Goal: Task Accomplishment & Management: Use online tool/utility

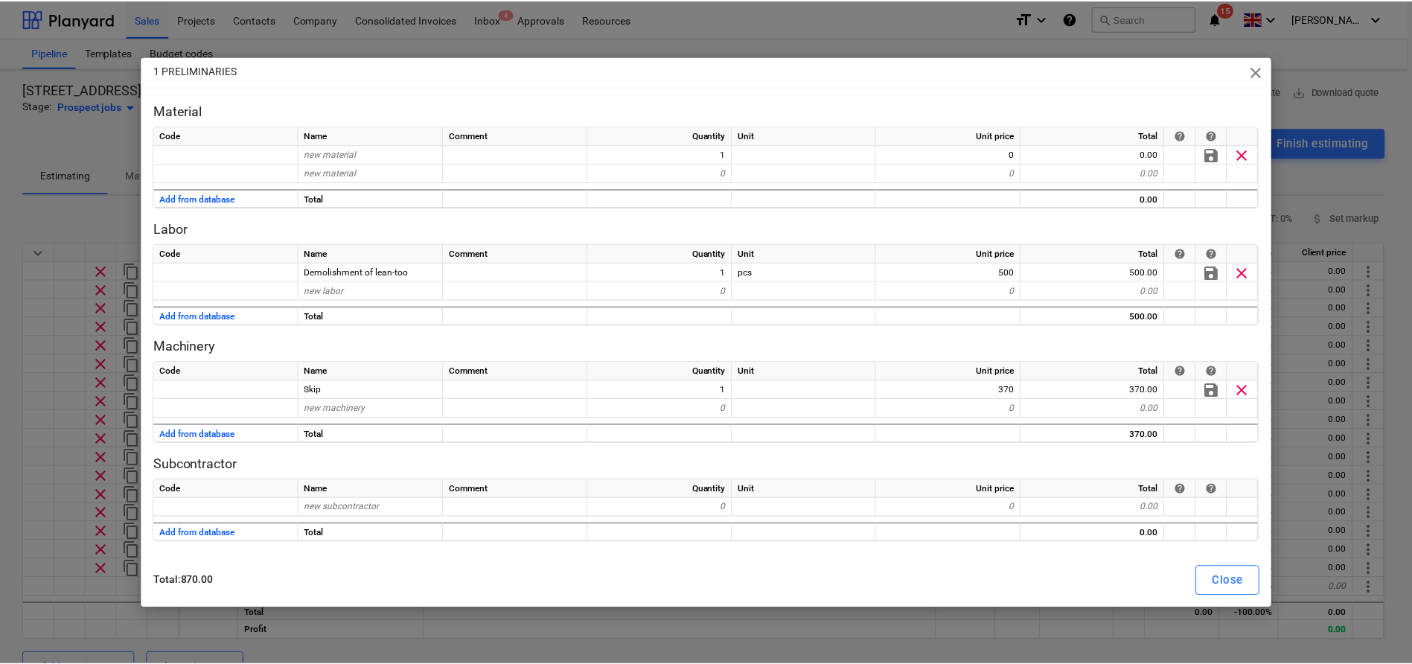
scroll to position [48, 0]
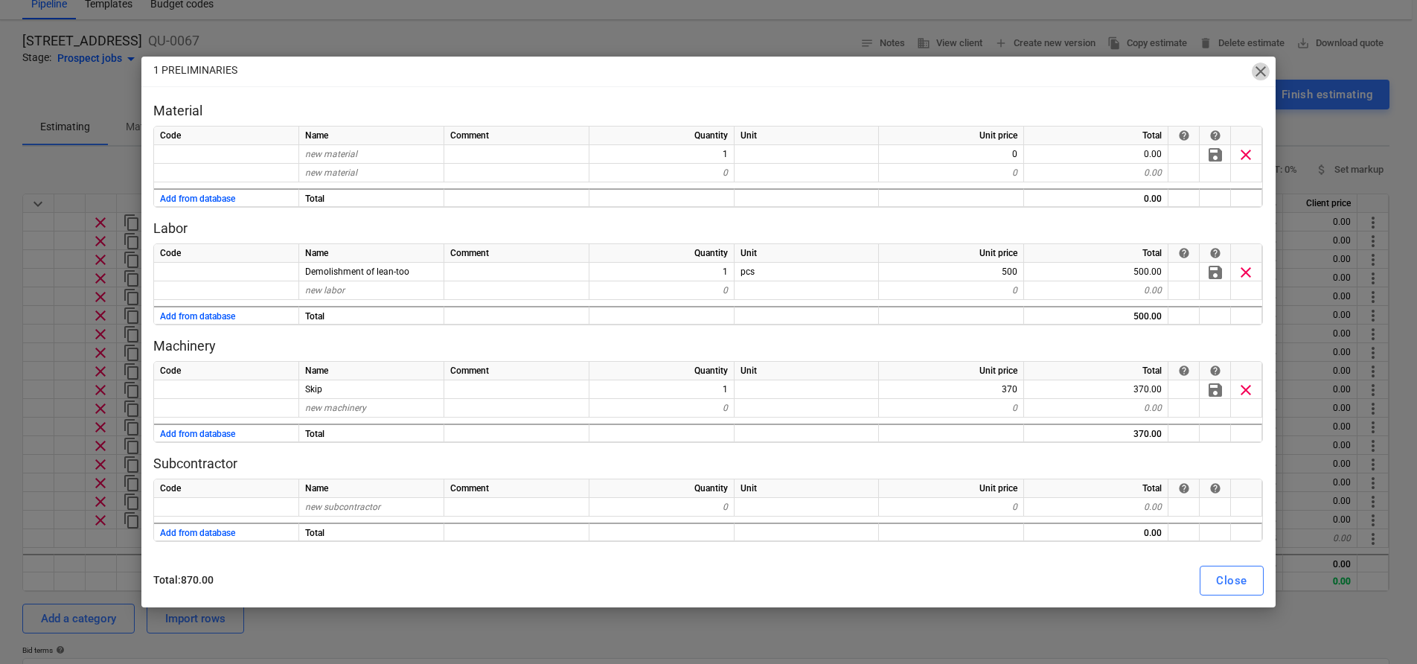
click at [1262, 70] on span "close" at bounding box center [1261, 72] width 18 height 18
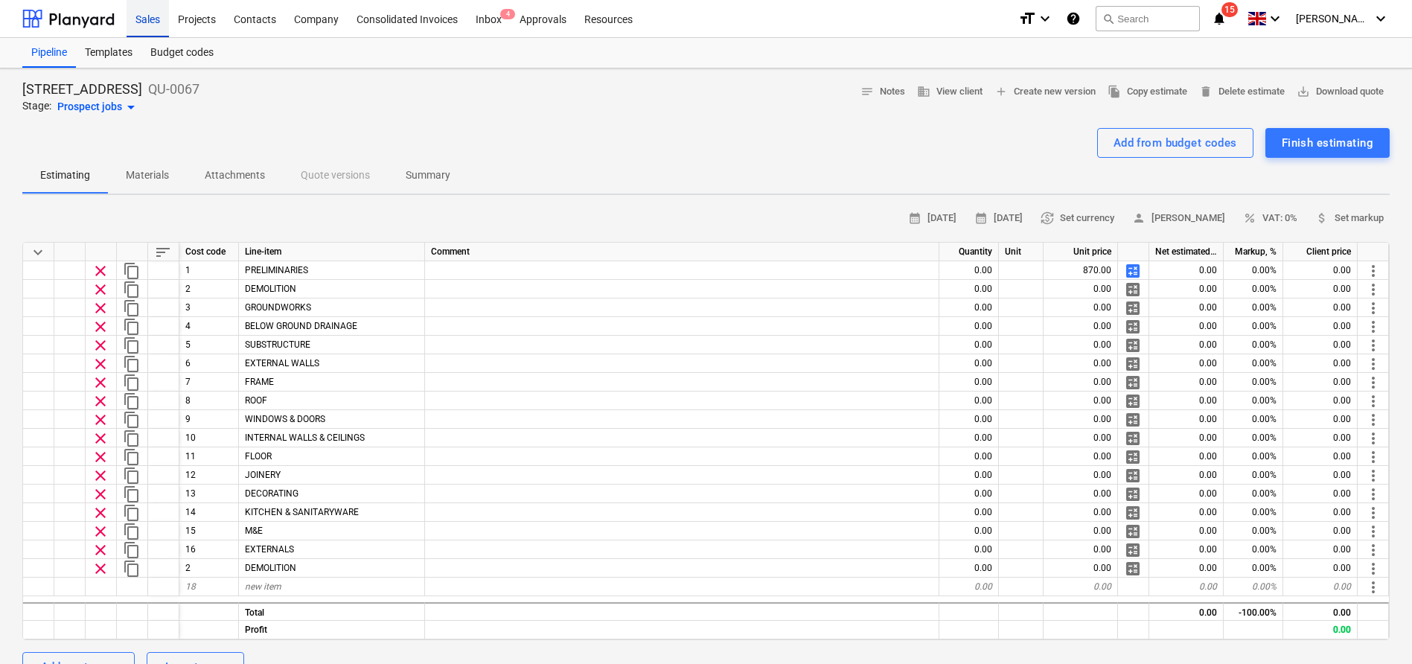
click at [151, 19] on div "Sales" at bounding box center [148, 18] width 42 height 38
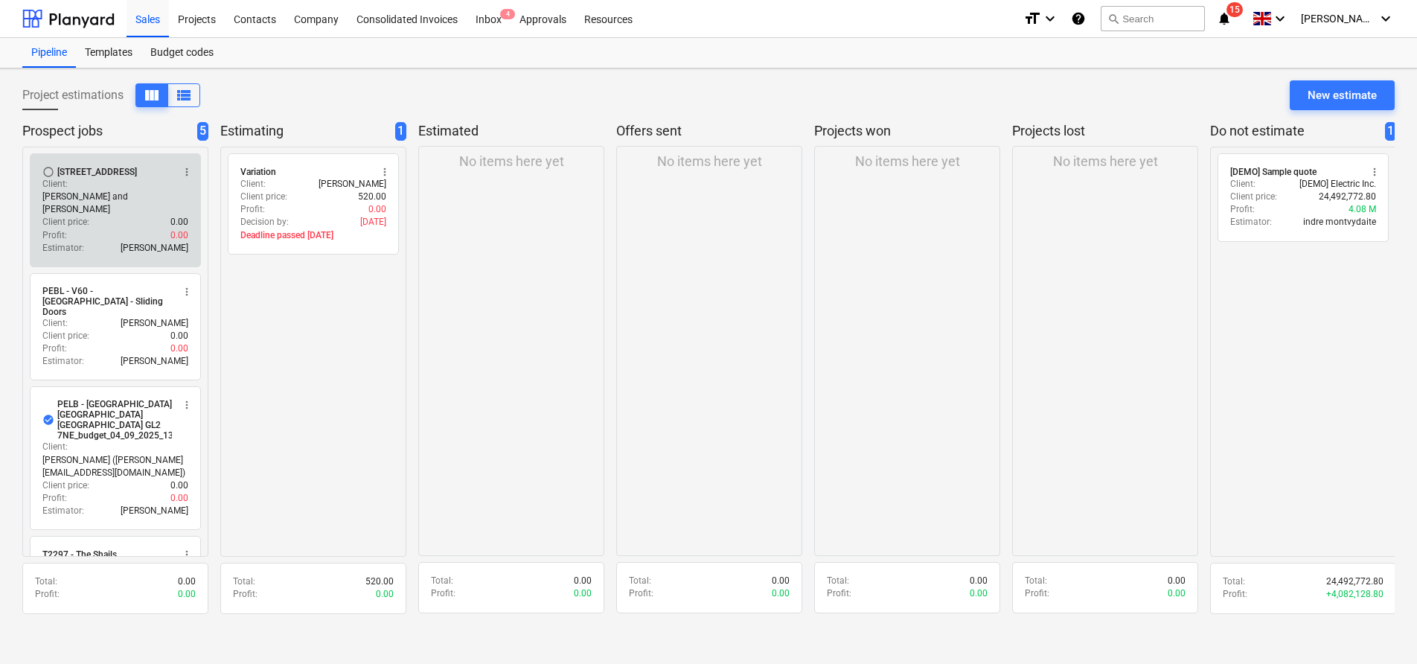
click at [88, 195] on div "Client : [PERSON_NAME] and [PERSON_NAME]" at bounding box center [115, 197] width 146 height 38
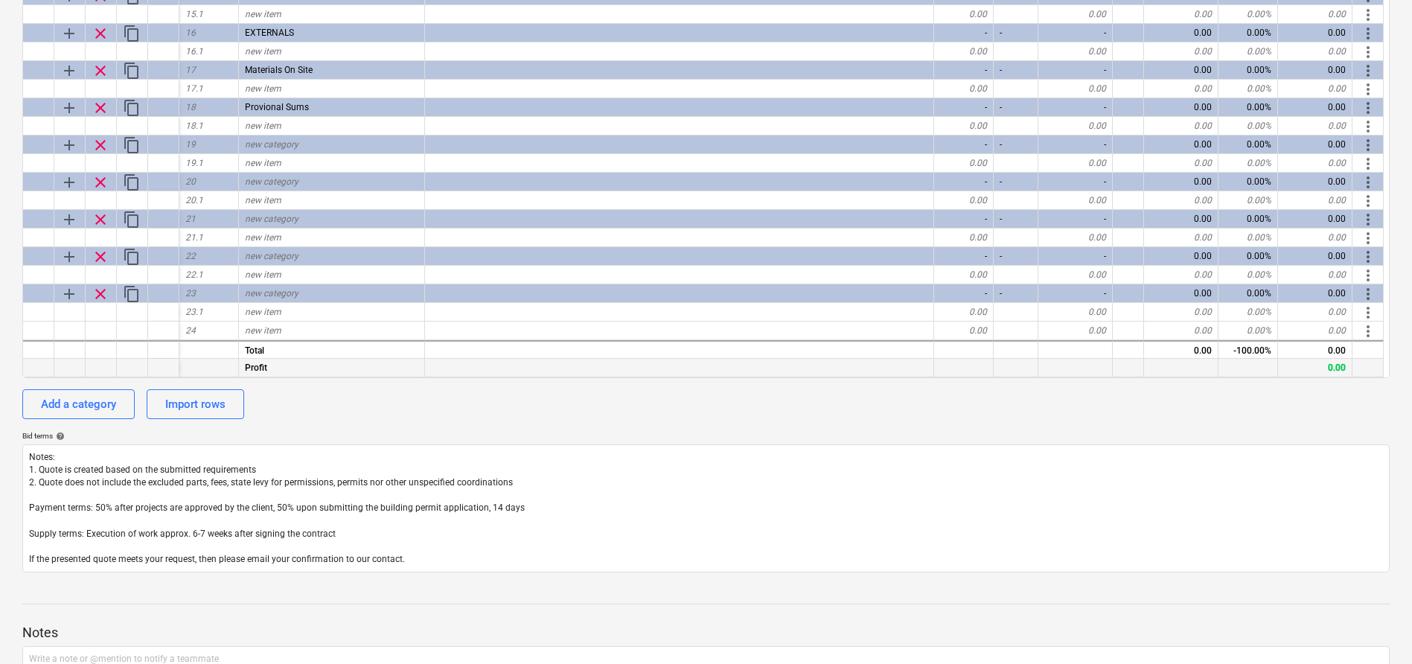
scroll to position [394, 0]
click at [1368, 331] on span "more_vert" at bounding box center [1368, 333] width 18 height 18
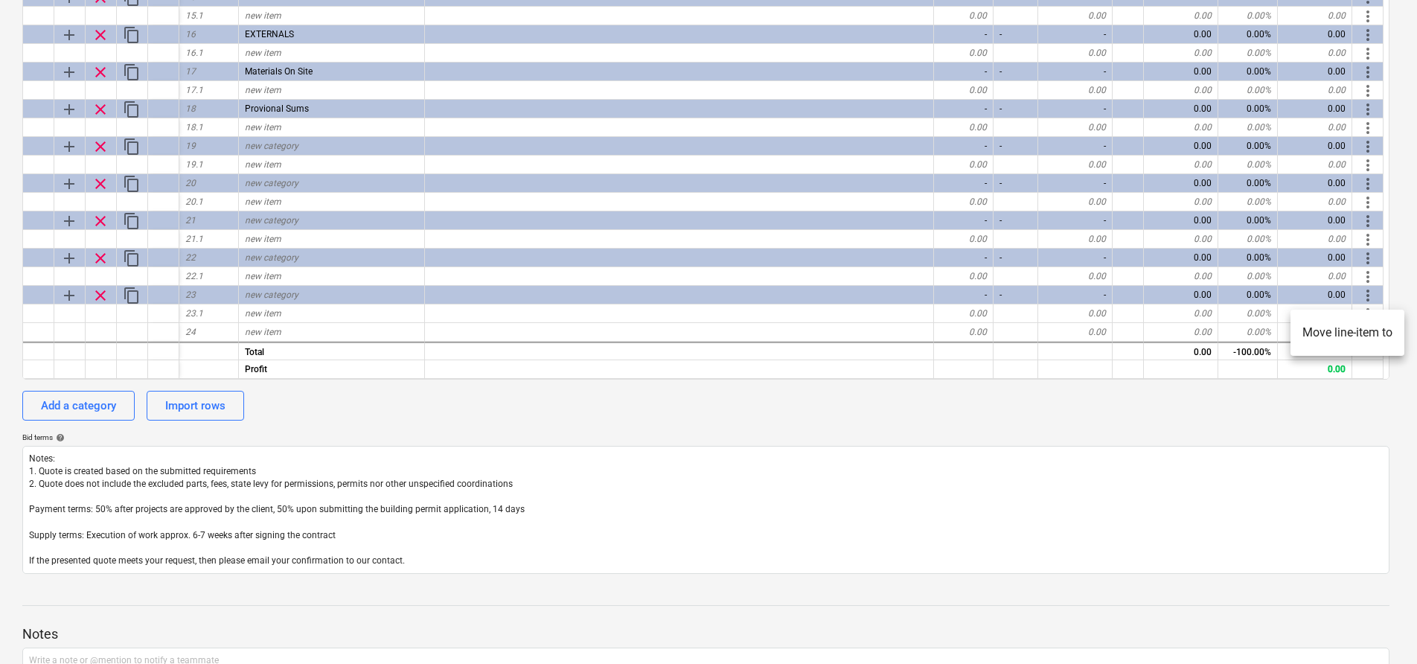
click at [1347, 332] on li "Move line-item to" at bounding box center [1348, 333] width 114 height 34
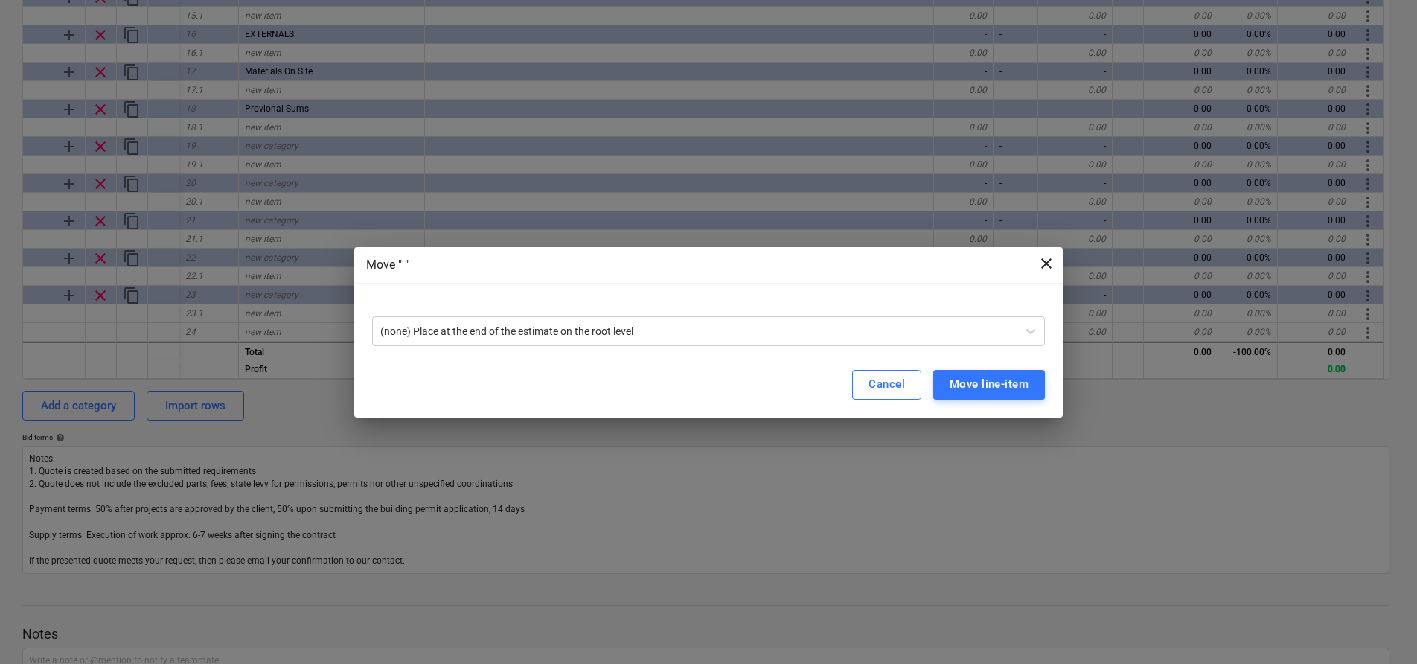
click at [1041, 259] on span "close" at bounding box center [1047, 264] width 18 height 18
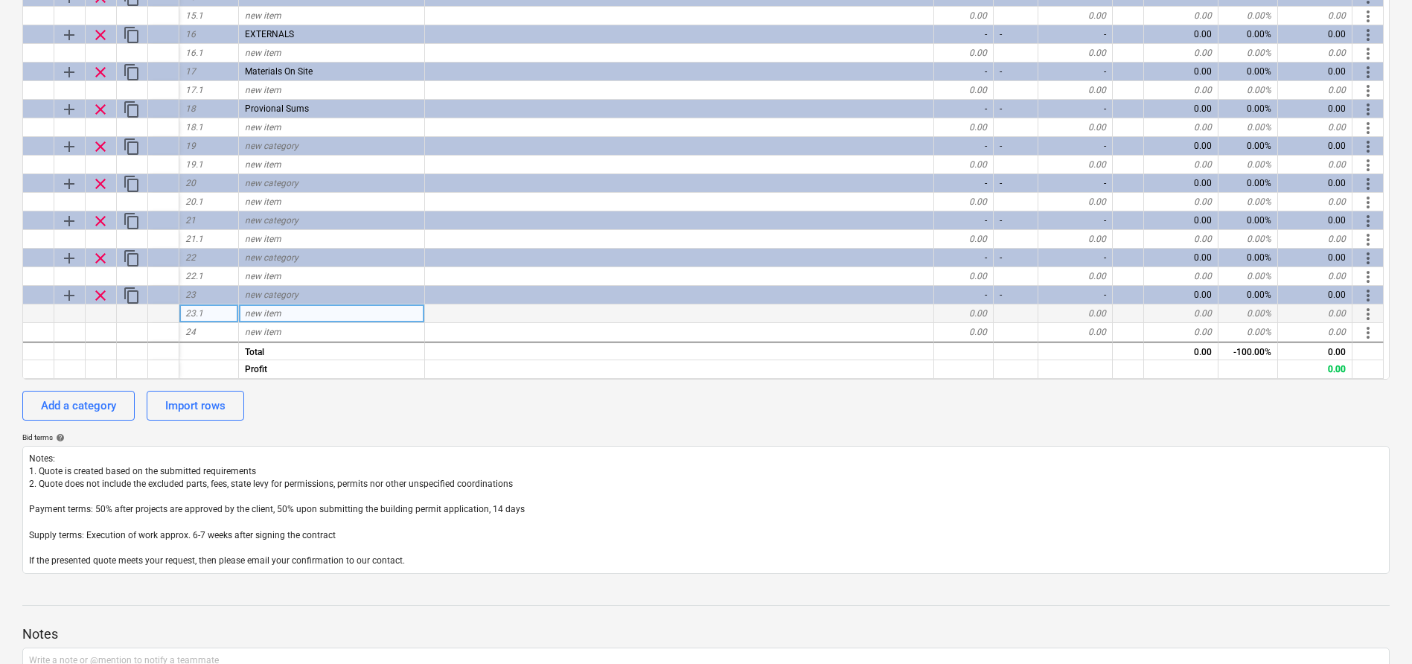
click at [1372, 314] on span "more_vert" at bounding box center [1368, 314] width 18 height 18
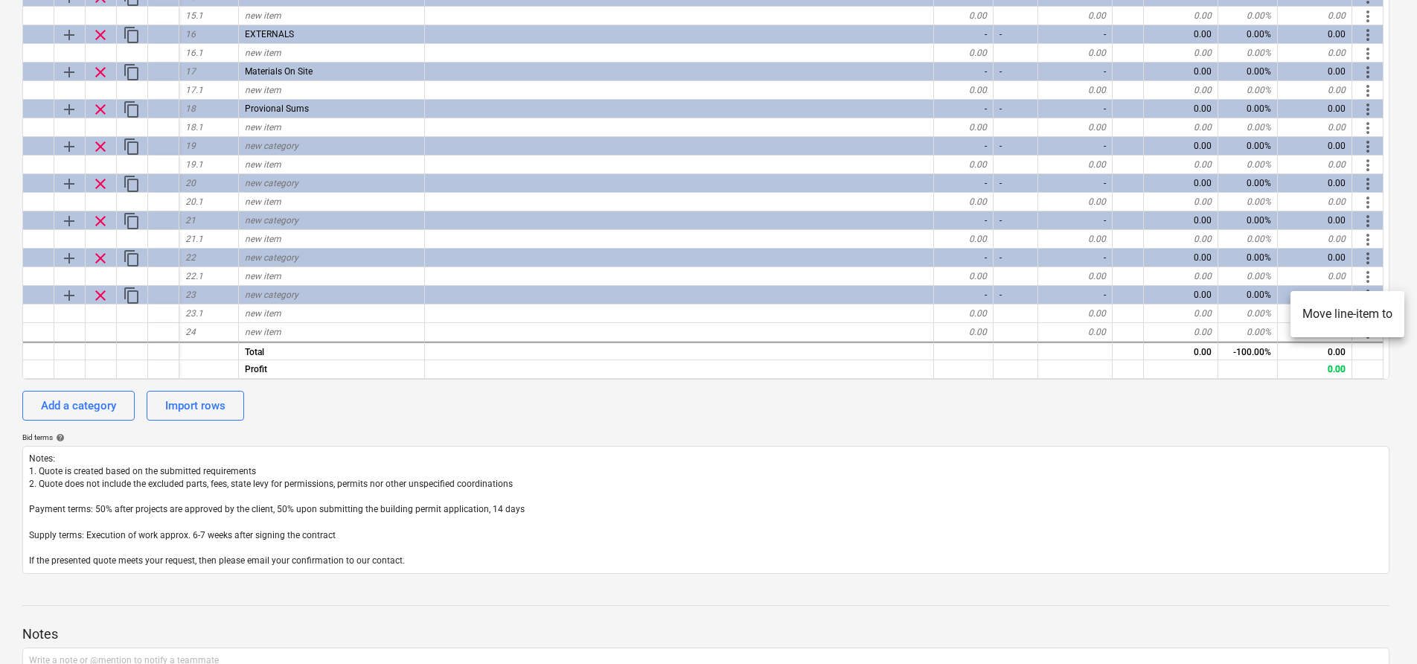
click at [743, 406] on div at bounding box center [708, 332] width 1417 height 664
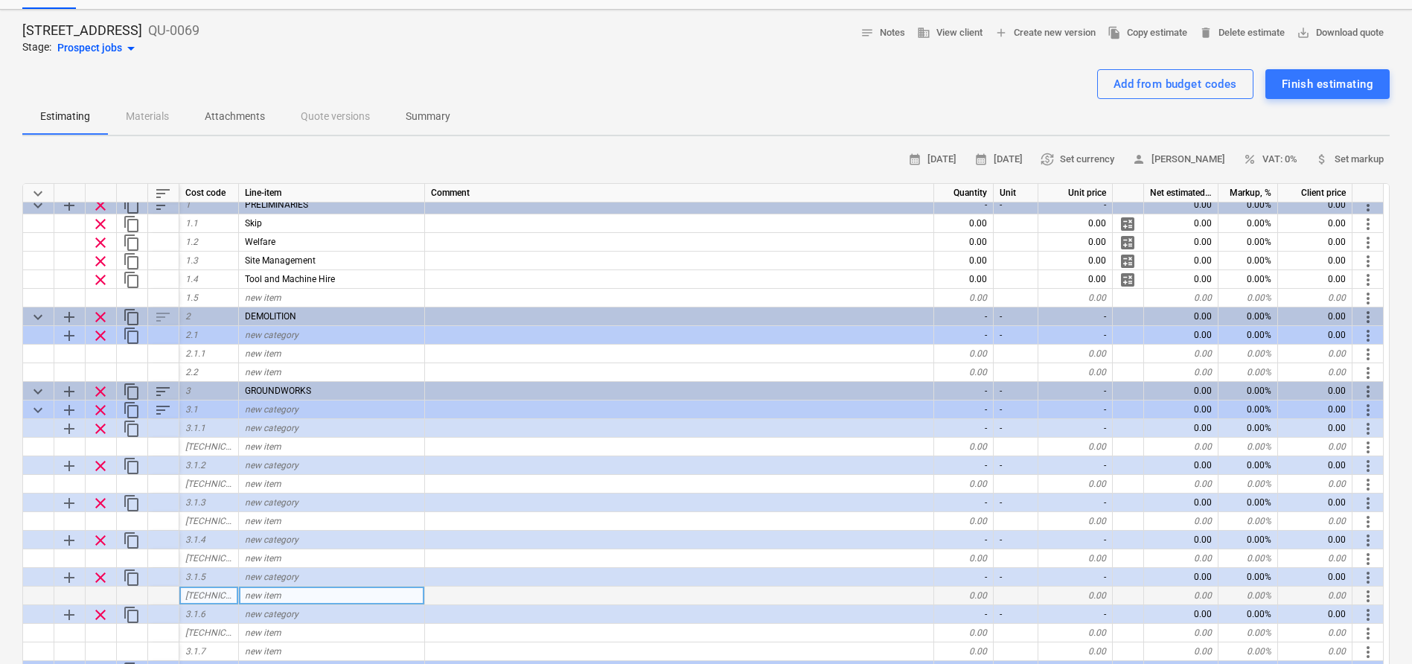
scroll to position [0, 0]
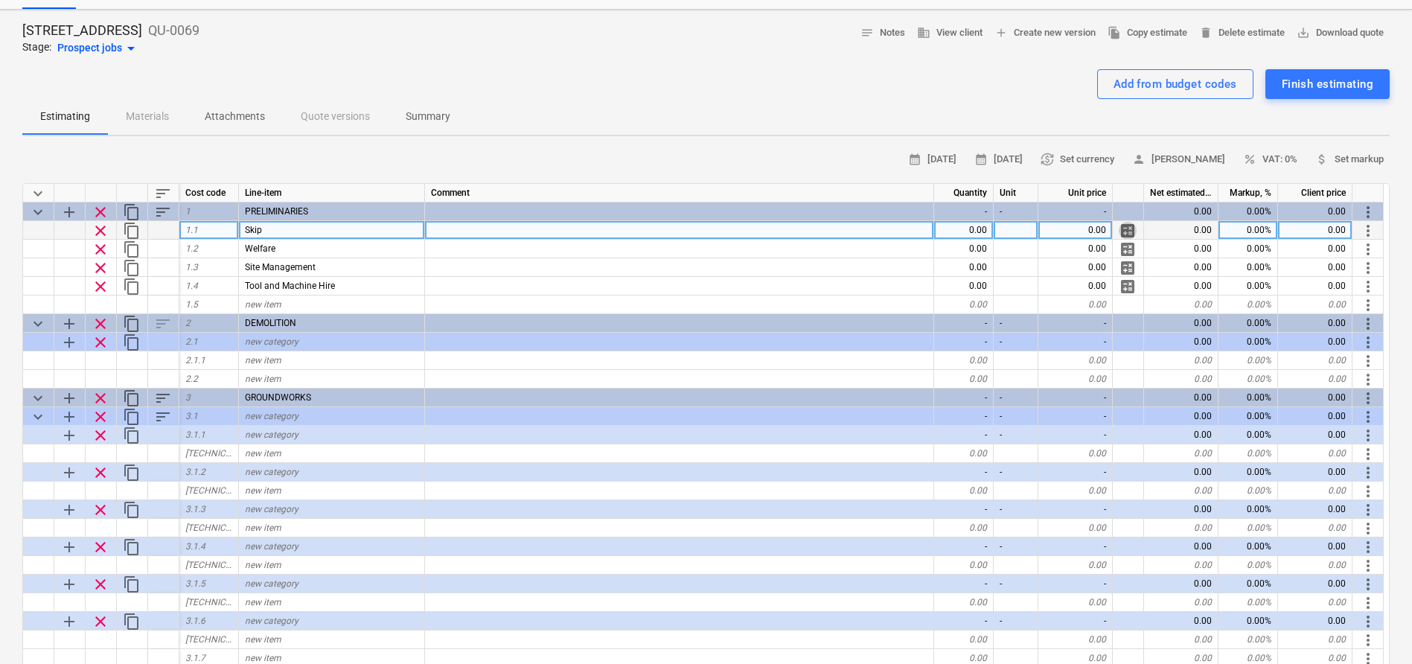
click at [1129, 232] on span "calculate" at bounding box center [1128, 231] width 18 height 18
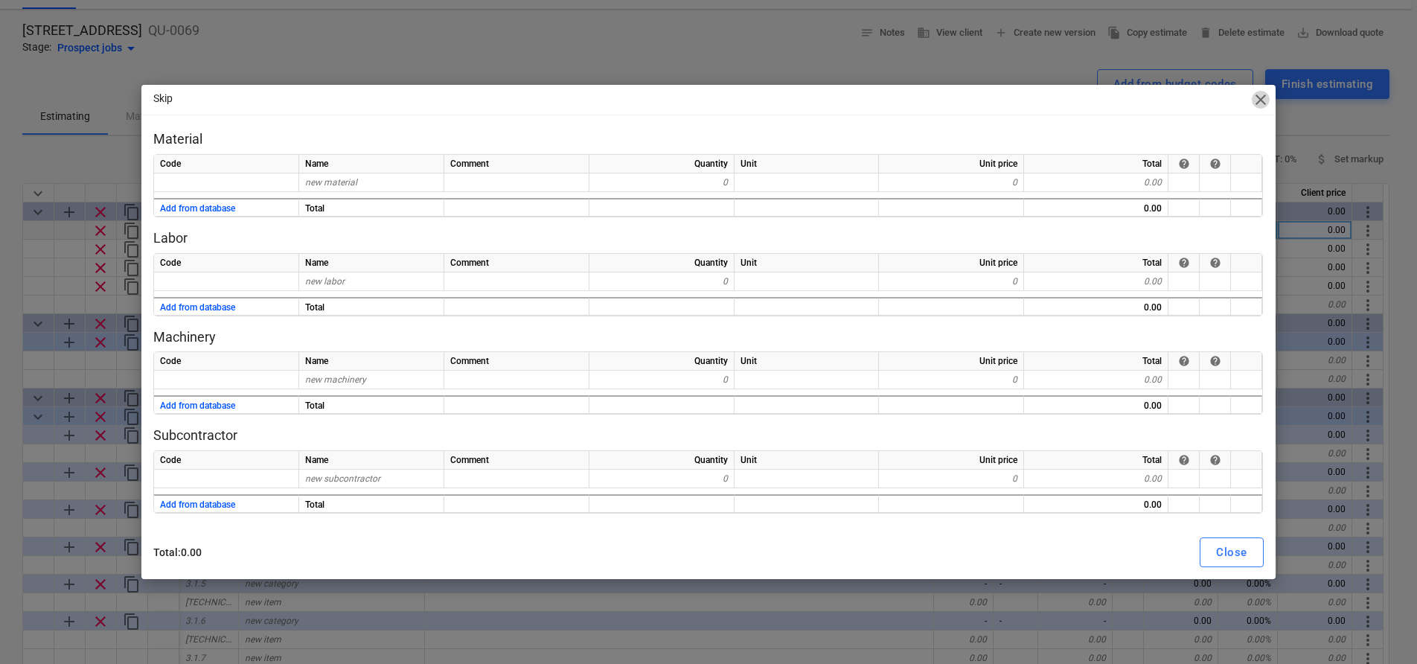
click at [1257, 100] on span "close" at bounding box center [1261, 100] width 18 height 18
type textarea "x"
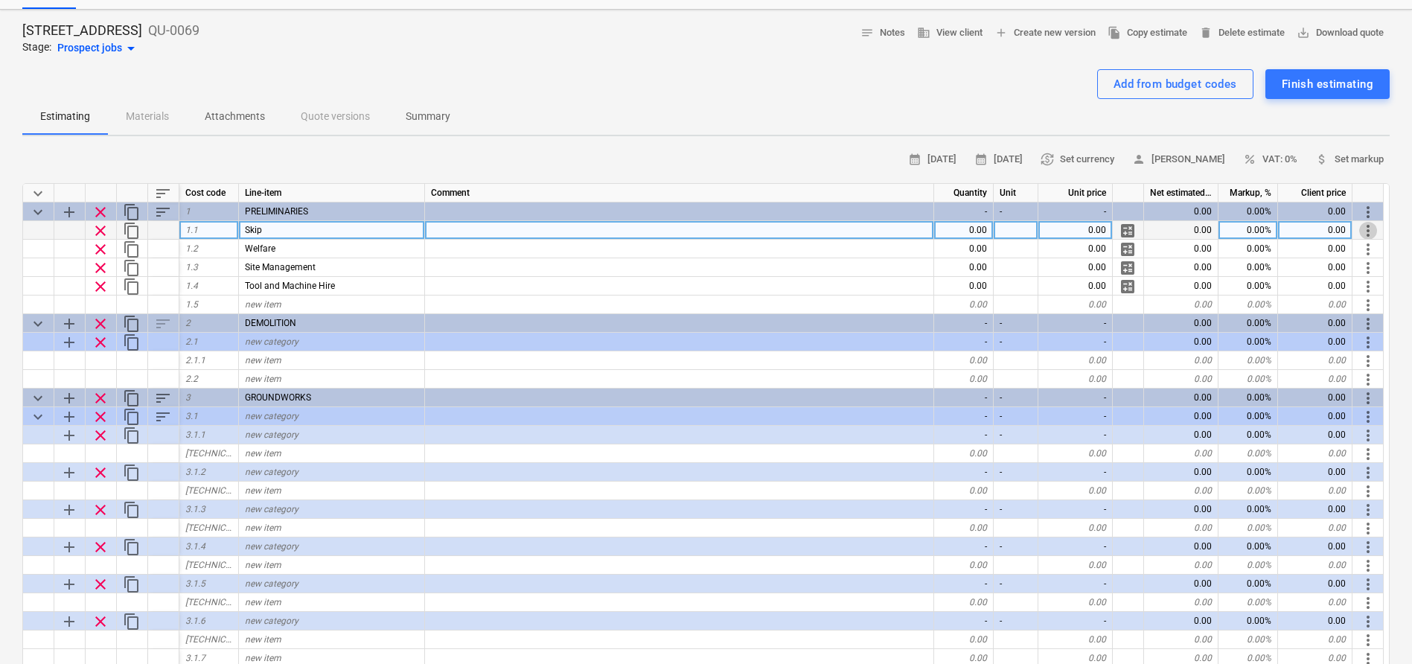
click at [1366, 229] on span "more_vert" at bounding box center [1368, 231] width 18 height 18
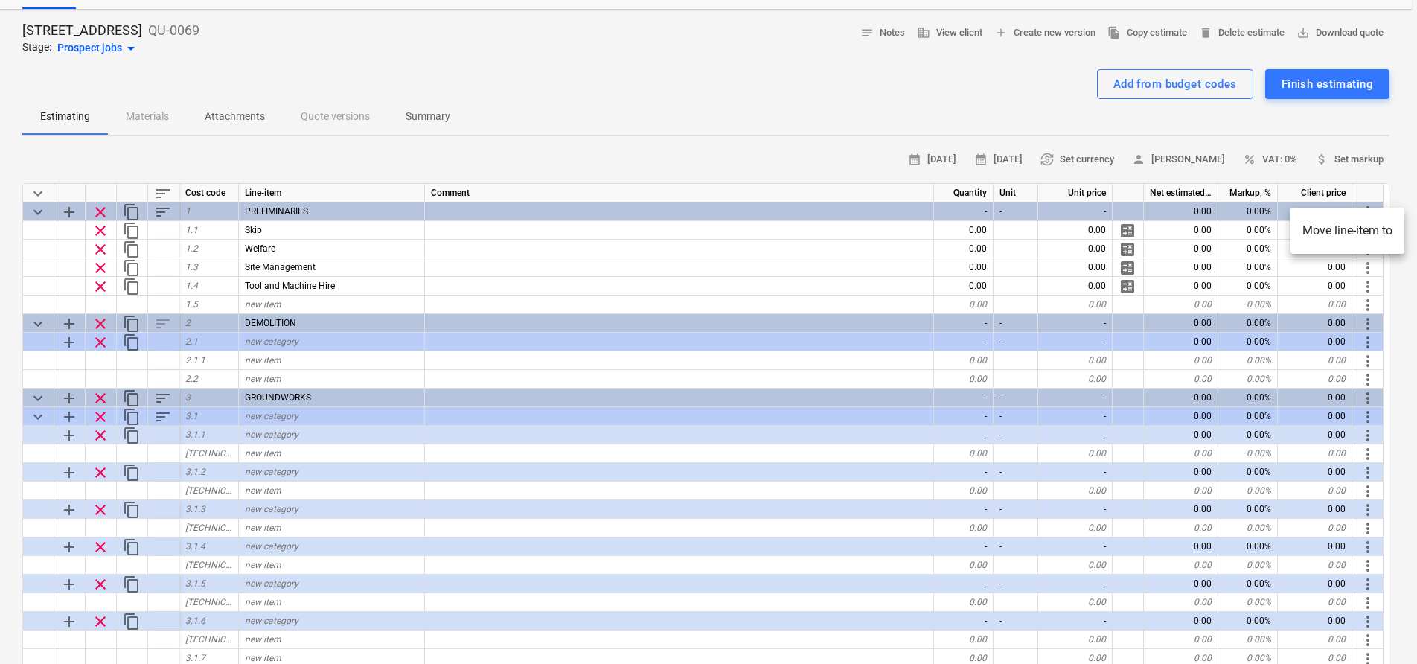
click at [641, 126] on div at bounding box center [708, 332] width 1417 height 664
